Goal: Task Accomplishment & Management: Use online tool/utility

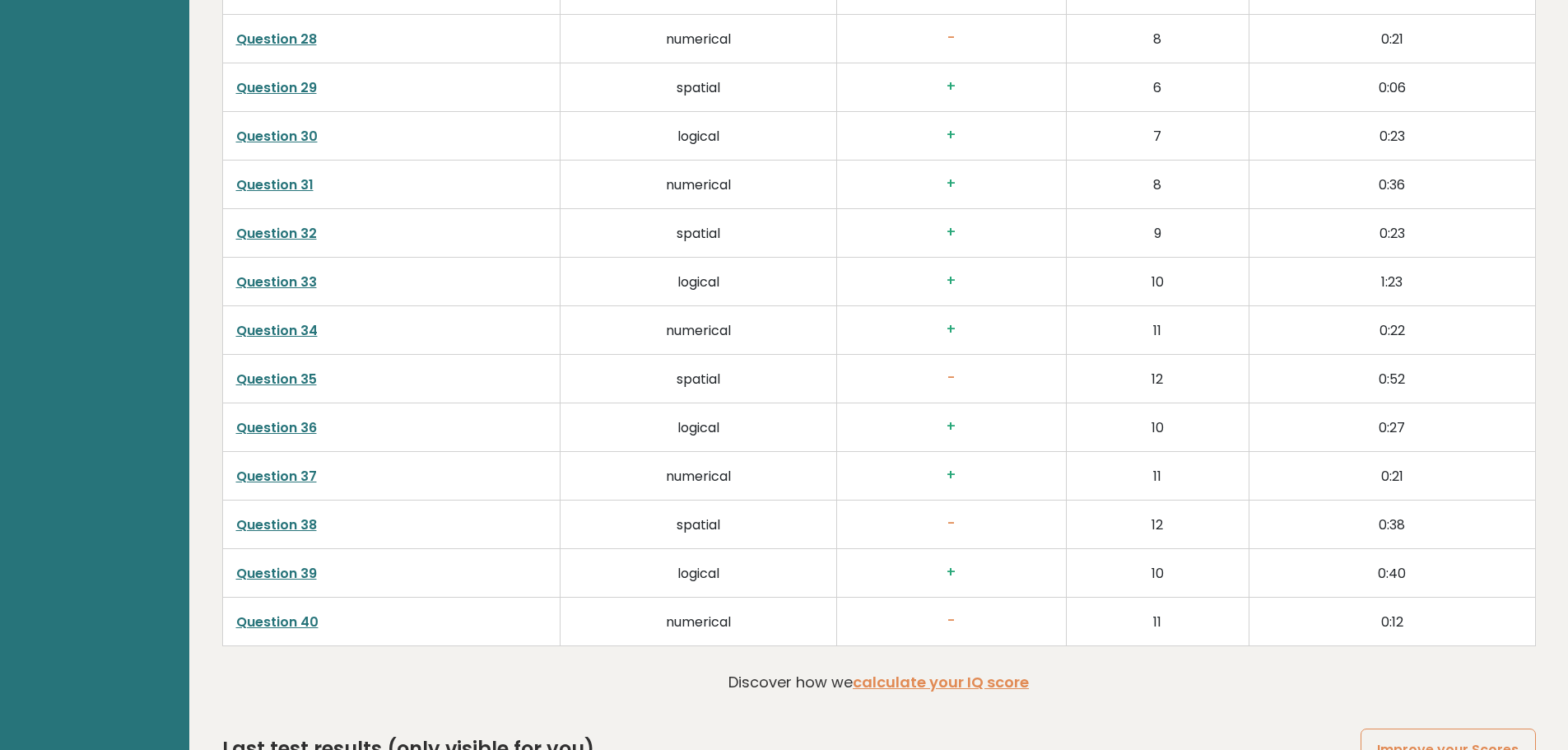
scroll to position [4240, 0]
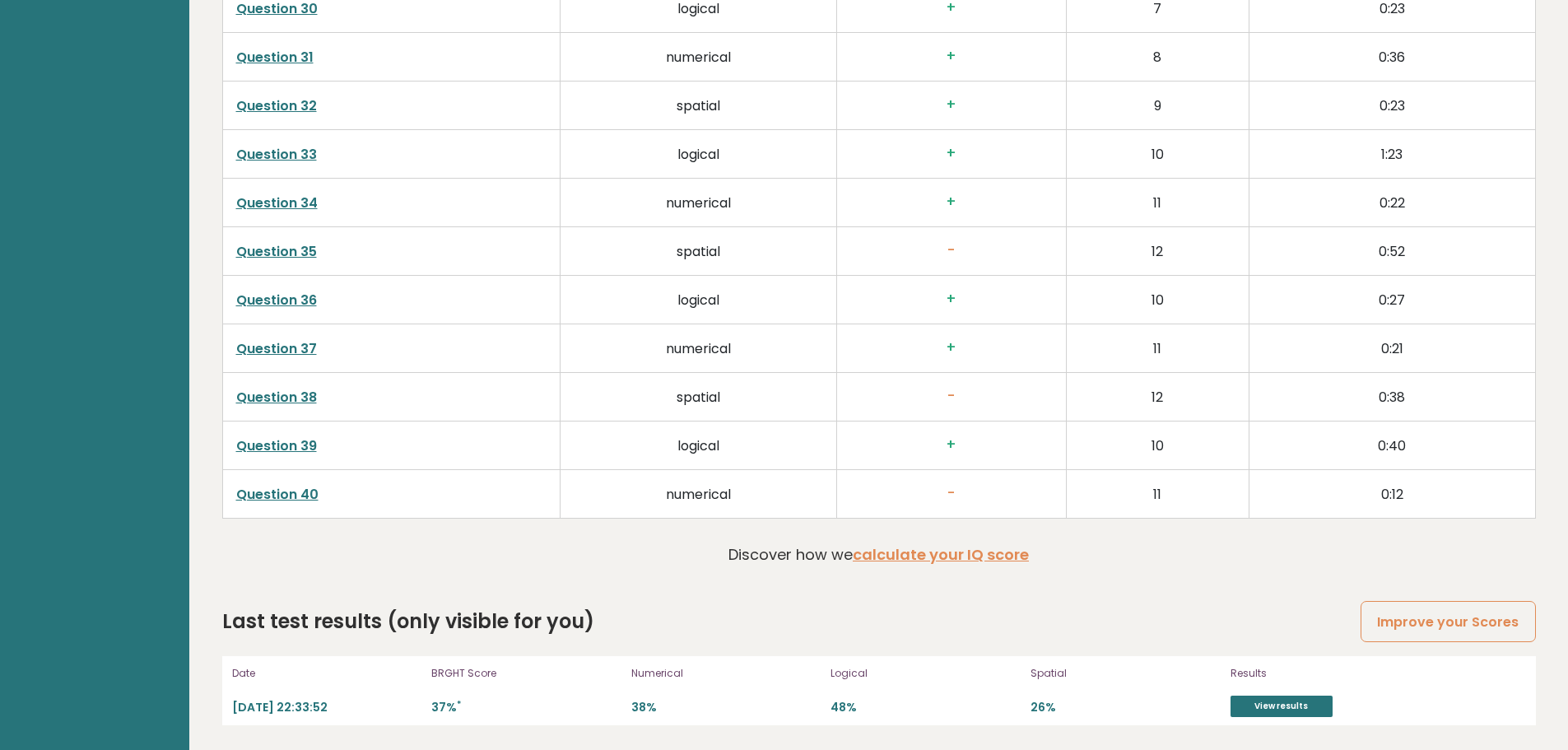
click at [458, 674] on p "BRGHT Score" at bounding box center [526, 674] width 190 height 15
click at [1257, 709] on link "View results" at bounding box center [1282, 706] width 103 height 21
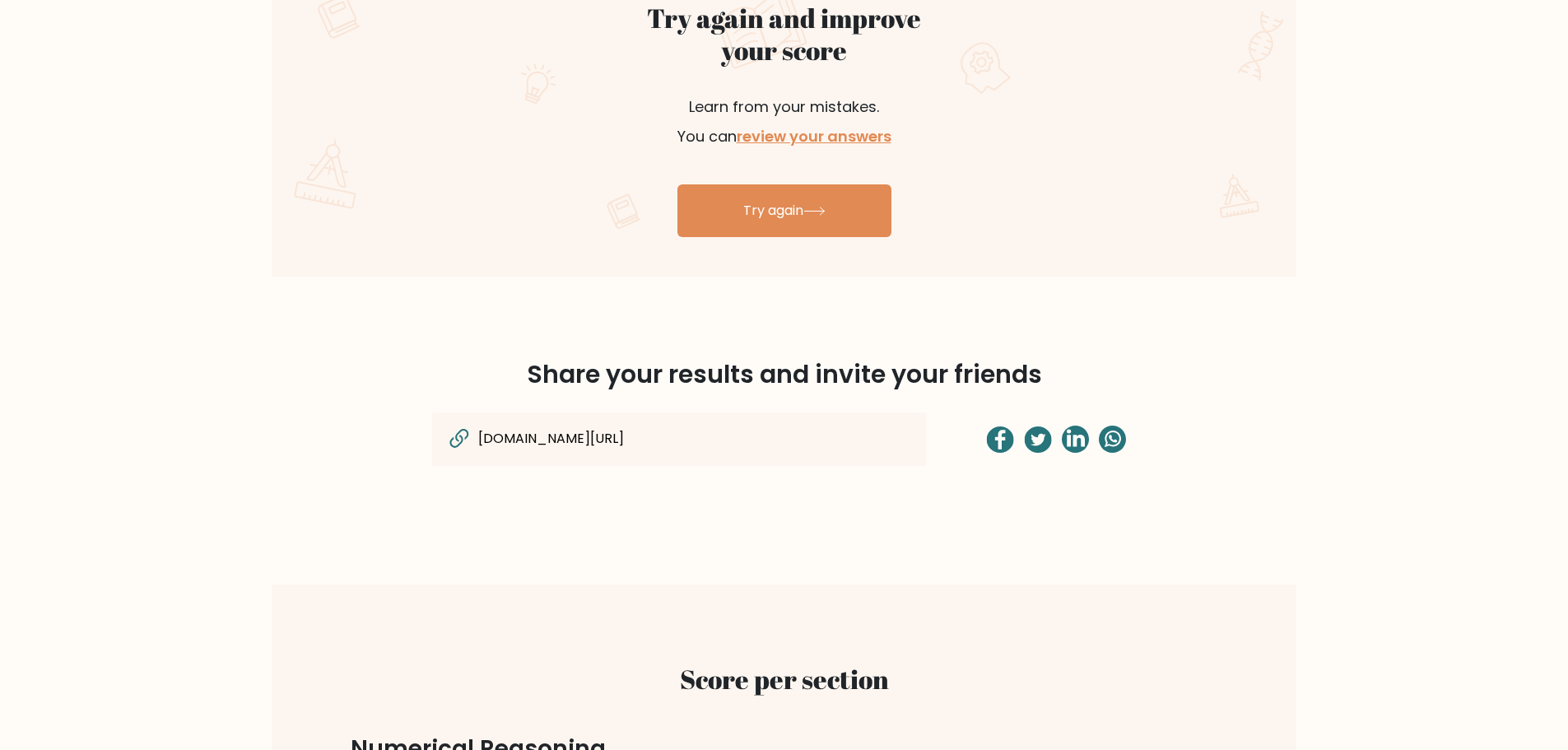
scroll to position [923, 0]
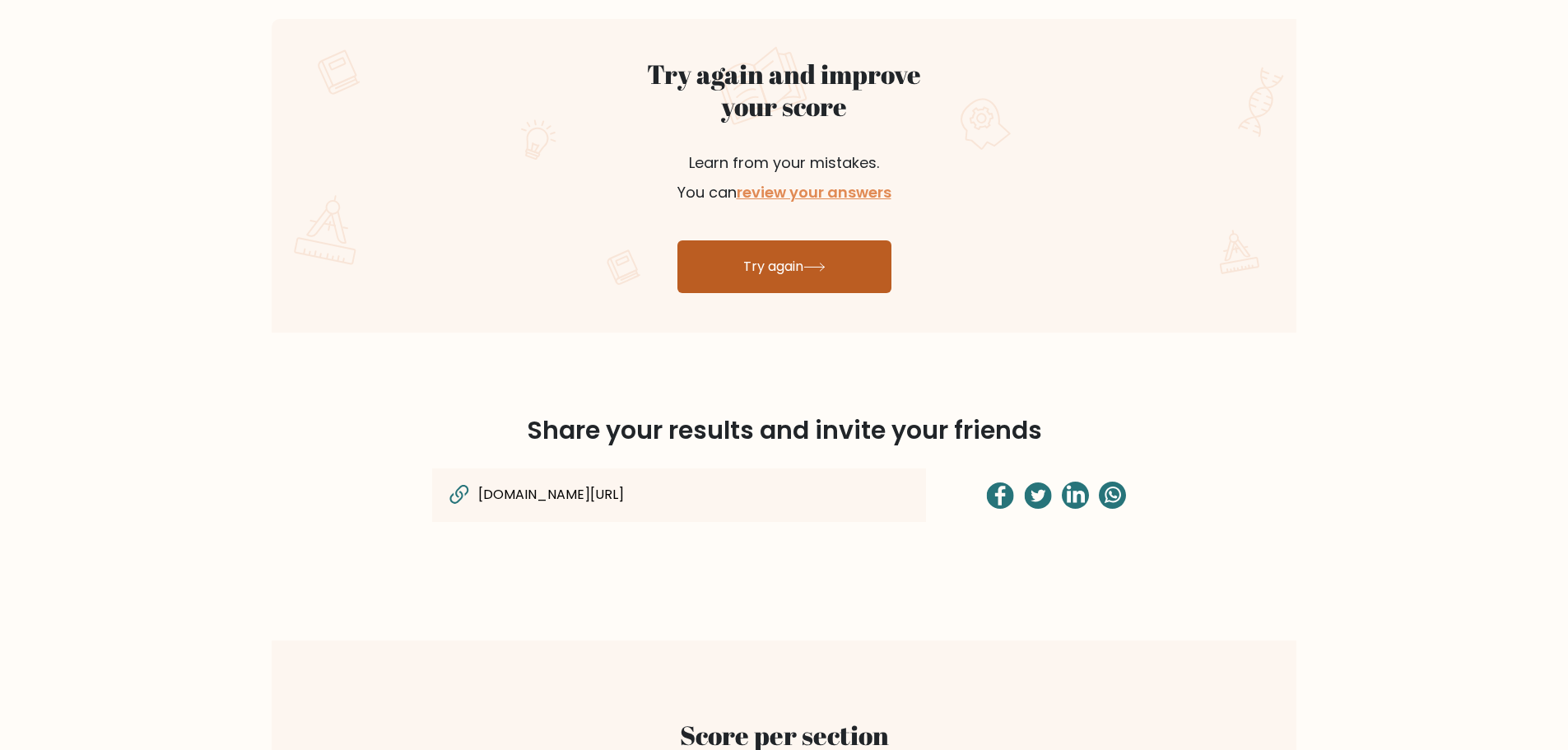
click at [765, 243] on link "Try again" at bounding box center [784, 267] width 214 height 53
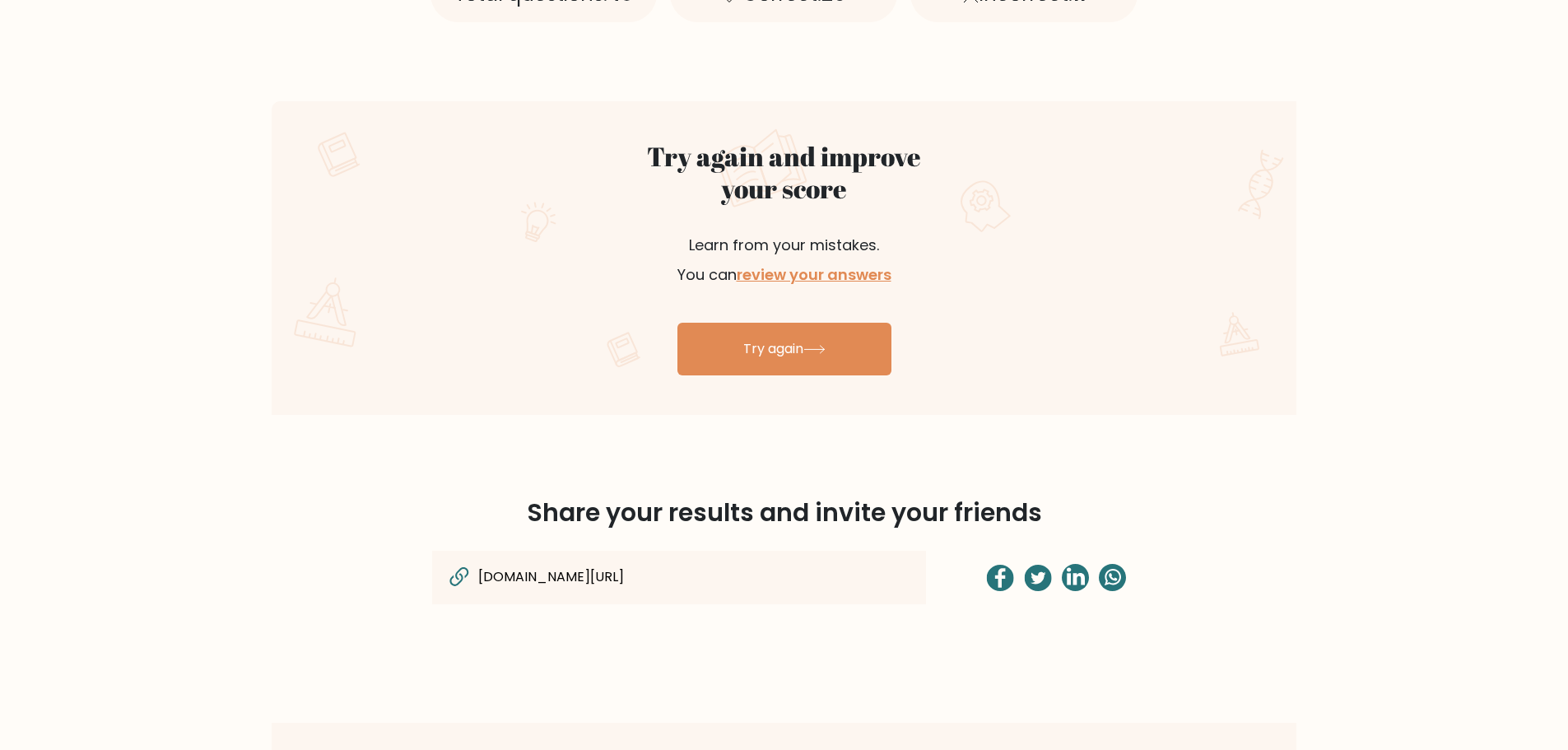
scroll to position [842, 0]
